Goal: Task Accomplishment & Management: Manage account settings

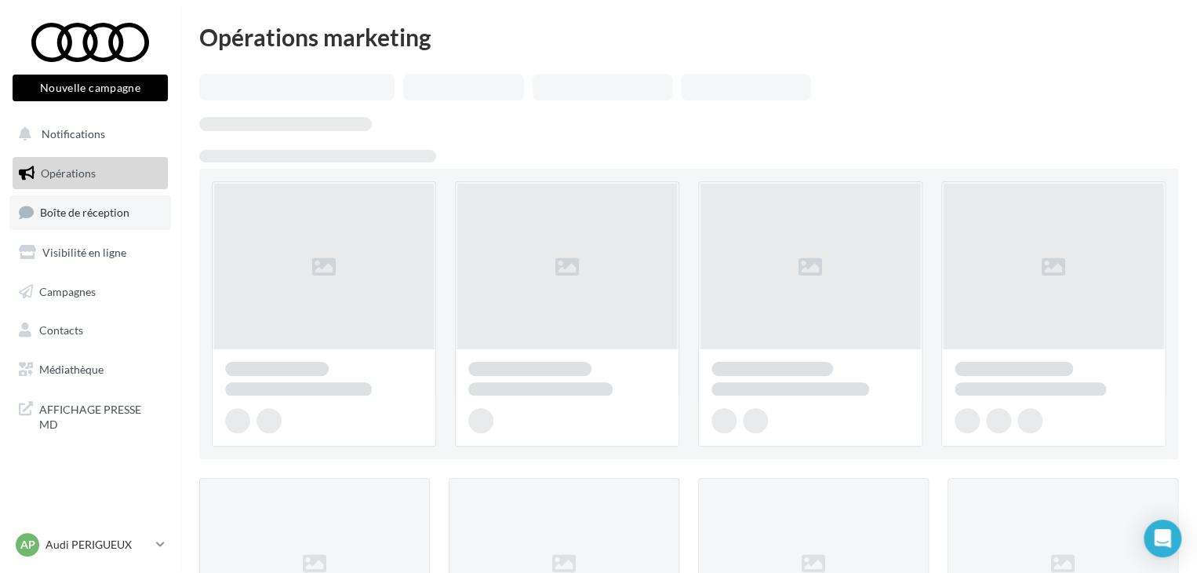
click at [123, 227] on link "Boîte de réception" at bounding box center [90, 212] width 162 height 34
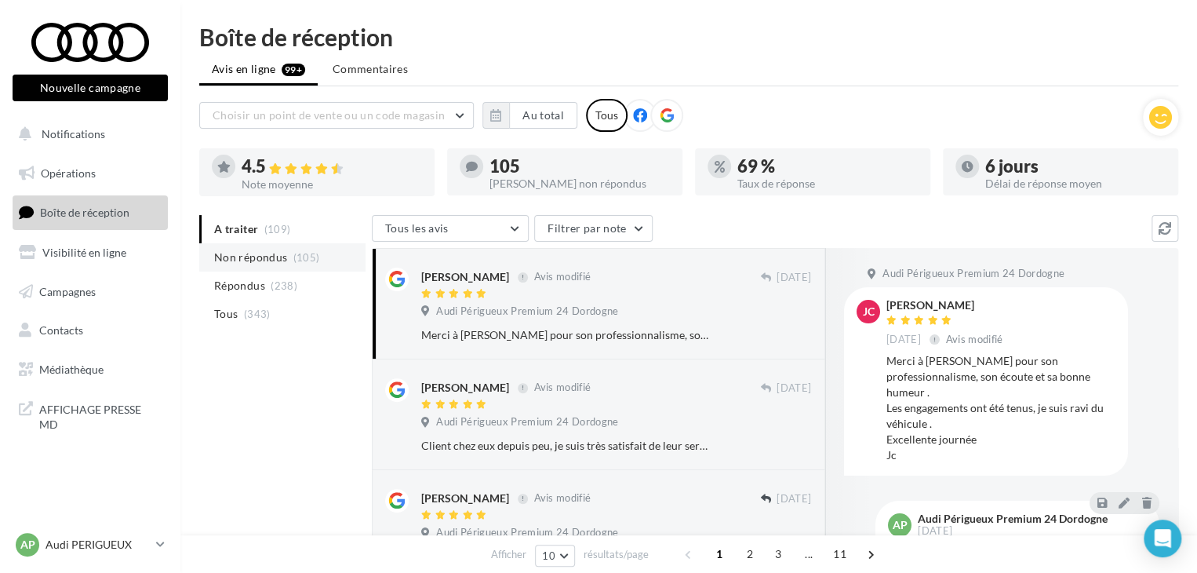
click at [283, 268] on li "Non répondus (105)" at bounding box center [282, 257] width 166 height 28
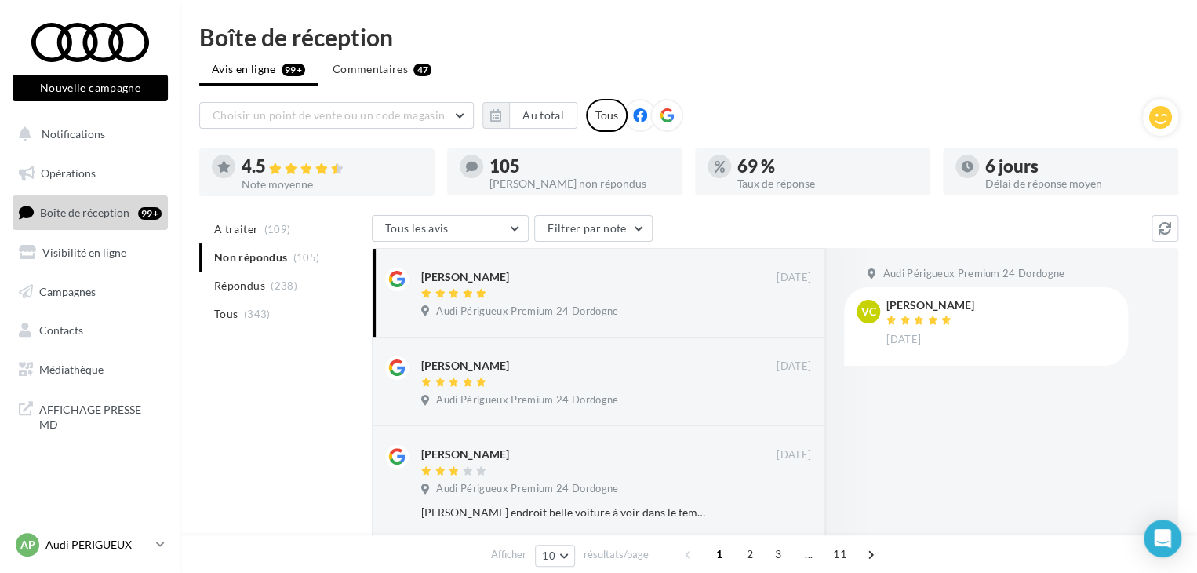
click at [147, 545] on p "Audi PERIGUEUX" at bounding box center [98, 545] width 104 height 16
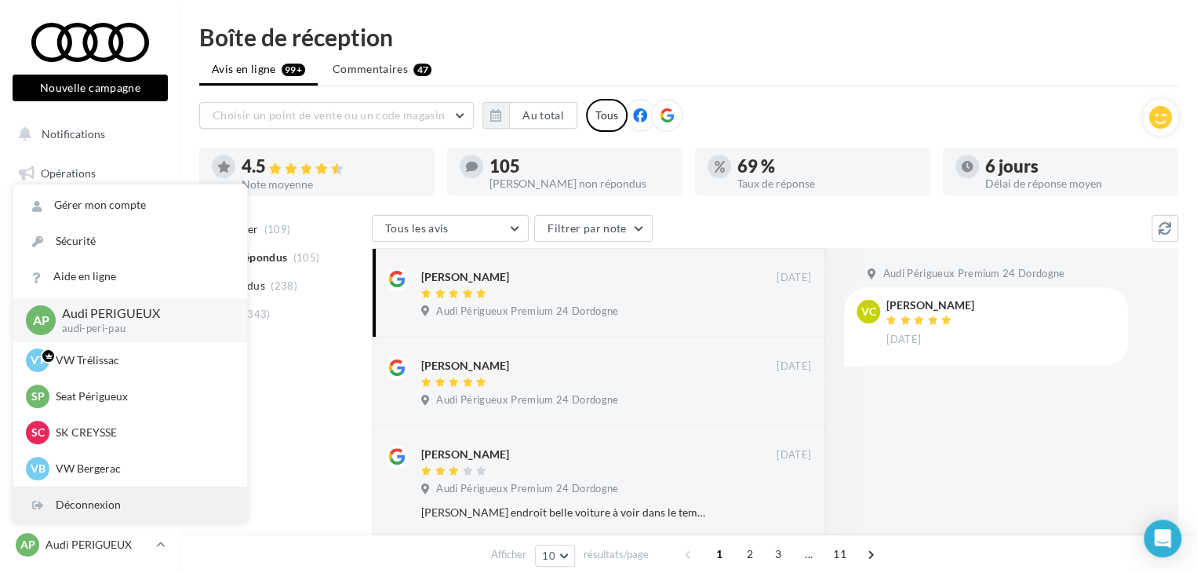
click at [106, 508] on div "Déconnexion" at bounding box center [130, 504] width 234 height 35
